Goal: Navigation & Orientation: Find specific page/section

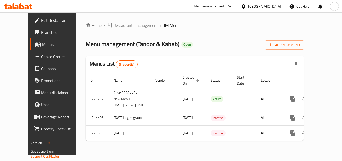
click at [125, 25] on span "Restaurants management" at bounding box center [135, 25] width 45 height 6
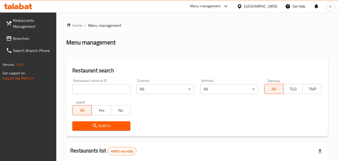
click at [44, 37] on span "Branches" at bounding box center [33, 38] width 40 height 6
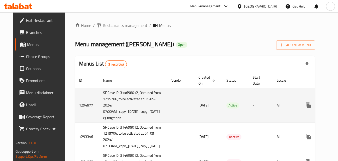
scroll to position [17, 0]
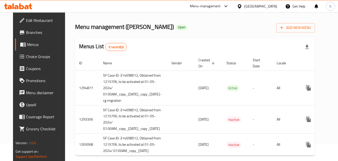
click at [256, 8] on div "[GEOGRAPHIC_DATA]" at bounding box center [260, 7] width 33 height 6
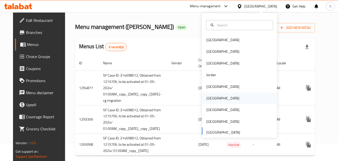
click at [212, 101] on div "[GEOGRAPHIC_DATA]" at bounding box center [223, 98] width 41 height 12
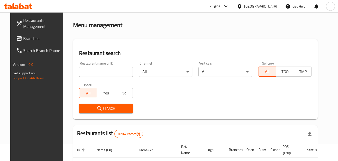
click at [23, 35] on span "Branches" at bounding box center [43, 38] width 40 height 6
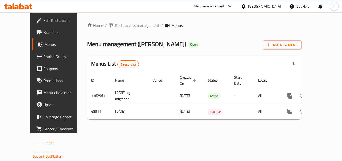
click at [77, 61] on div "Home / Restaurants management / Menus Menu management ( Al Watheeka ) Open Add …" at bounding box center [194, 72] width 235 height 121
click at [273, 8] on div "[GEOGRAPHIC_DATA]" at bounding box center [264, 7] width 33 height 6
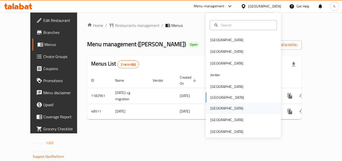
click at [214, 106] on div "Qatar" at bounding box center [226, 108] width 33 height 6
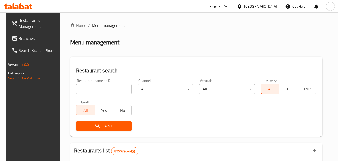
click at [28, 38] on span "Branches" at bounding box center [39, 38] width 40 height 6
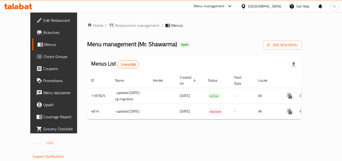
click at [275, 6] on div "[GEOGRAPHIC_DATA]" at bounding box center [264, 7] width 33 height 6
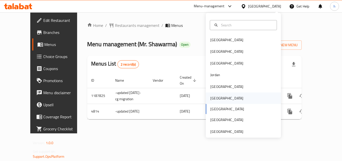
click at [213, 97] on div "[GEOGRAPHIC_DATA]" at bounding box center [226, 98] width 33 height 6
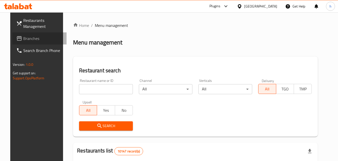
click at [30, 38] on span "Branches" at bounding box center [43, 38] width 40 height 6
